Goal: Task Accomplishment & Management: Use online tool/utility

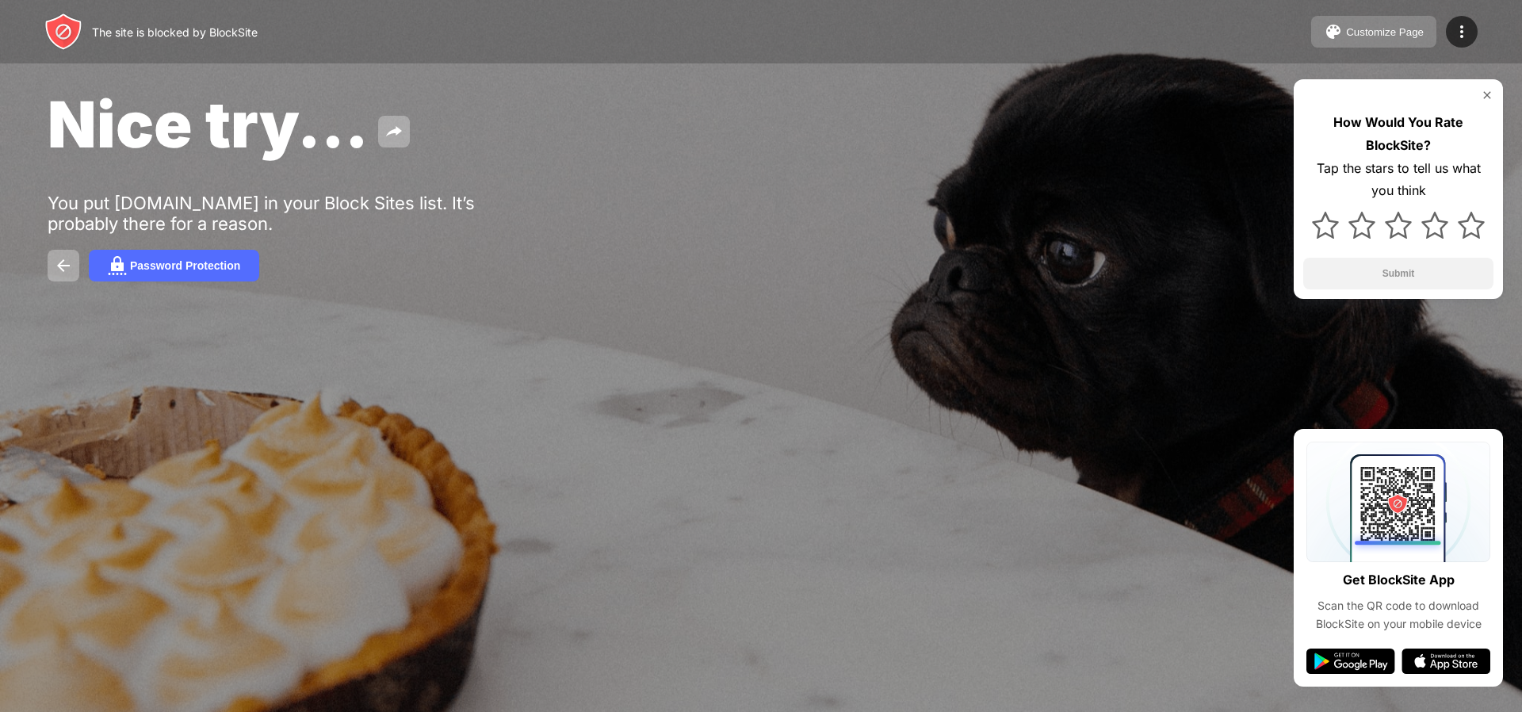
click at [1377, 29] on div "Customize Page" at bounding box center [1385, 32] width 78 height 12
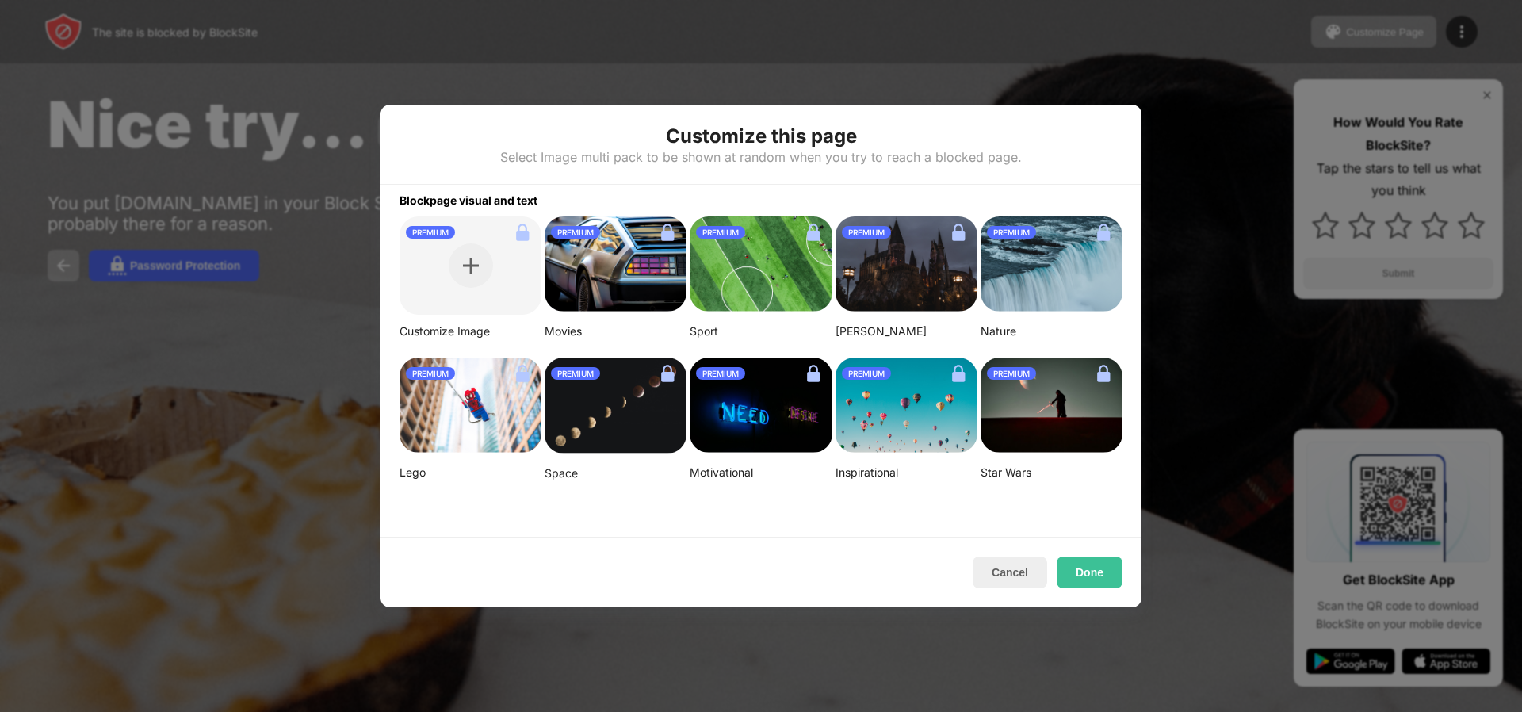
click at [1212, 63] on div at bounding box center [761, 356] width 1522 height 712
